Goal: Find specific page/section: Find specific page/section

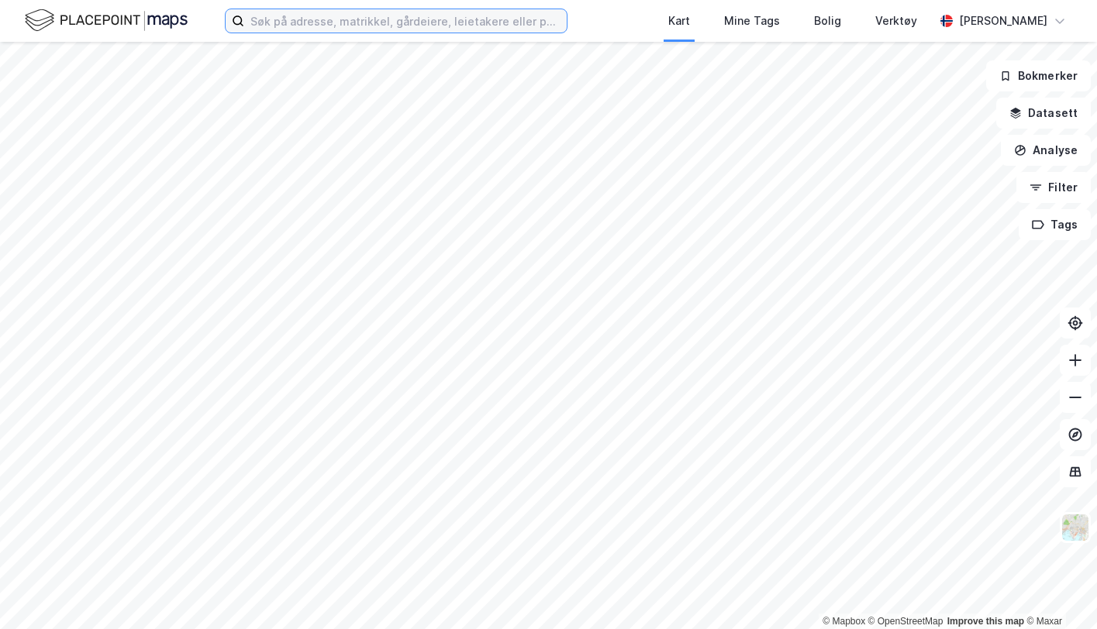
click at [469, 18] on input at bounding box center [405, 20] width 322 height 23
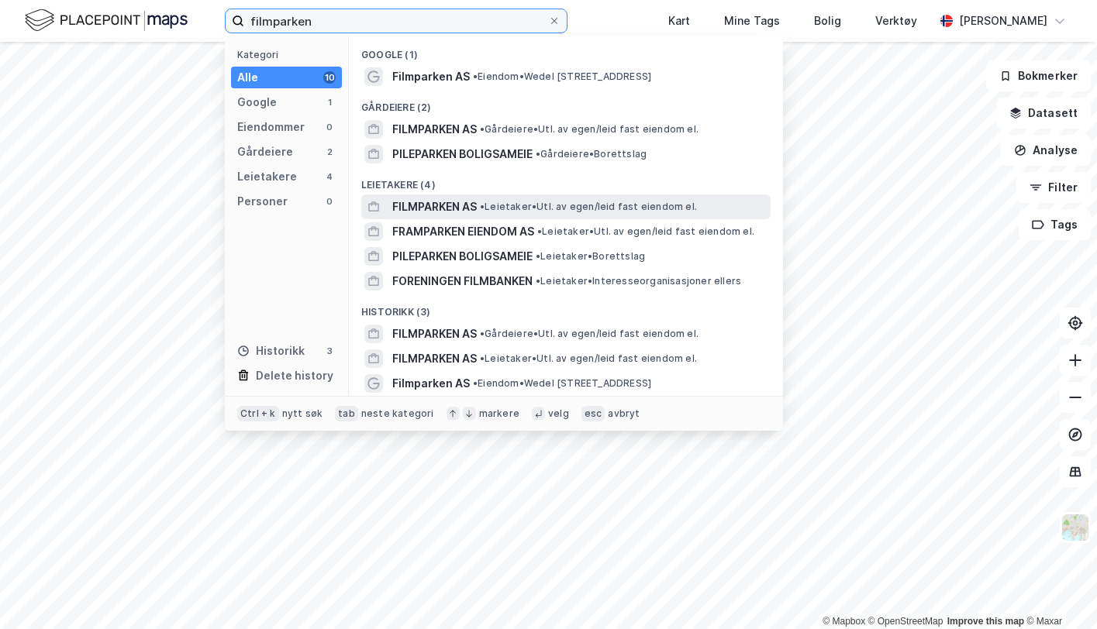
type input "filmparken"
click at [531, 205] on span "• Leietaker • Utl. av egen/leid fast eiendom el." at bounding box center [588, 207] width 217 height 12
